Goal: Task Accomplishment & Management: Use online tool/utility

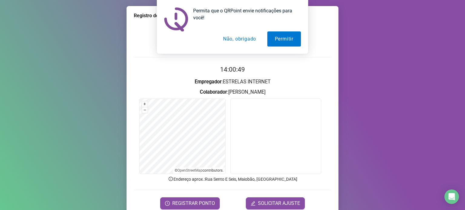
scroll to position [25, 0]
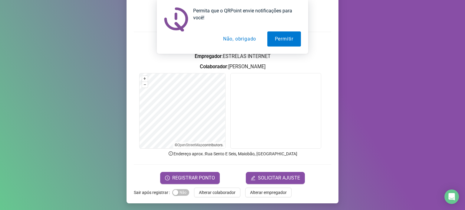
click at [280, 43] on button "Permitir" at bounding box center [284, 38] width 34 height 15
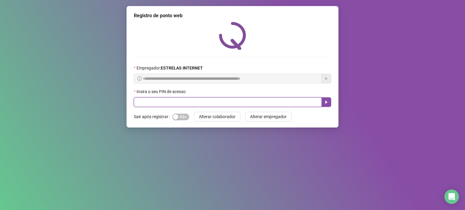
click at [203, 104] on input "text" at bounding box center [228, 103] width 188 height 10
type input "*****"
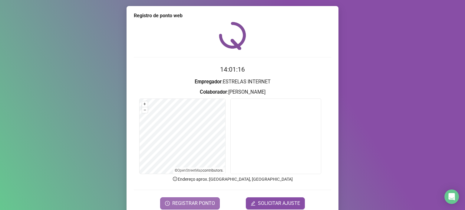
click at [185, 201] on span "REGISTRAR PONTO" at bounding box center [193, 203] width 43 height 7
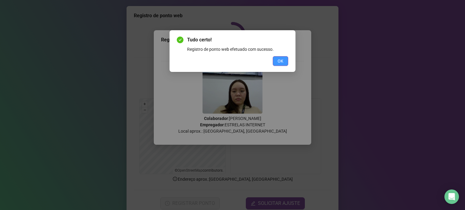
click at [288, 61] on button "OK" at bounding box center [280, 61] width 15 height 10
